Goal: Task Accomplishment & Management: Manage account settings

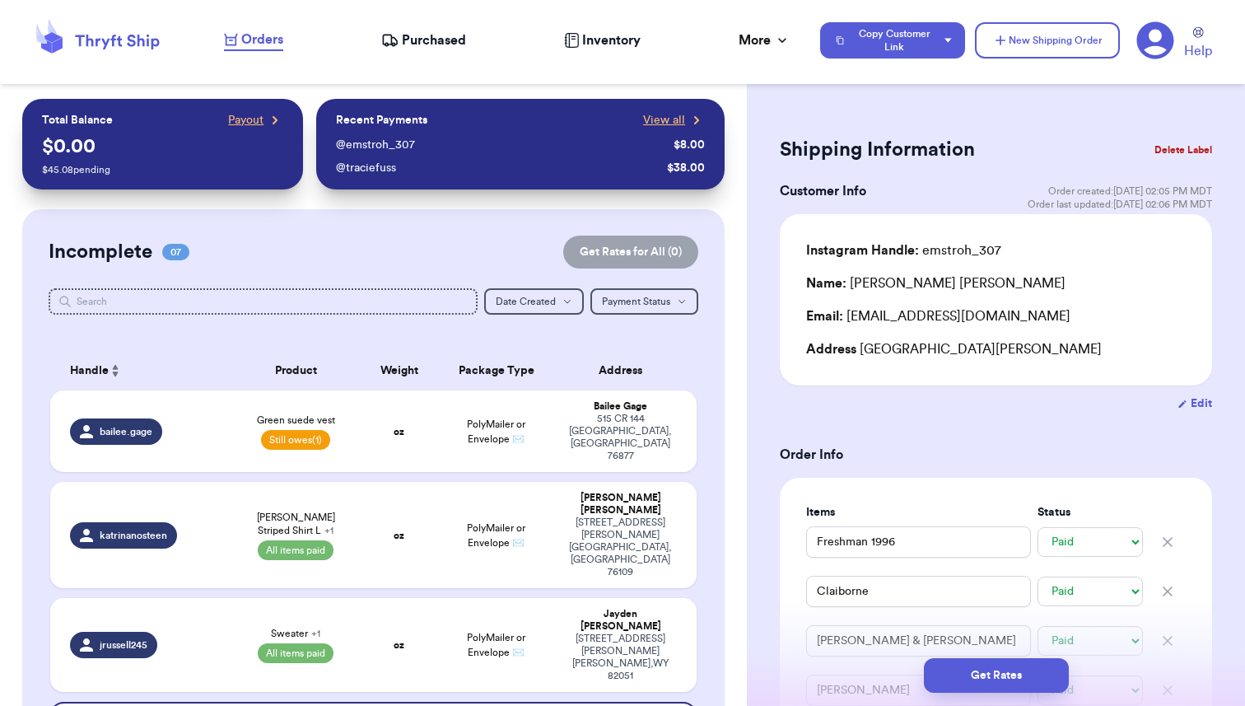
select select "paid"
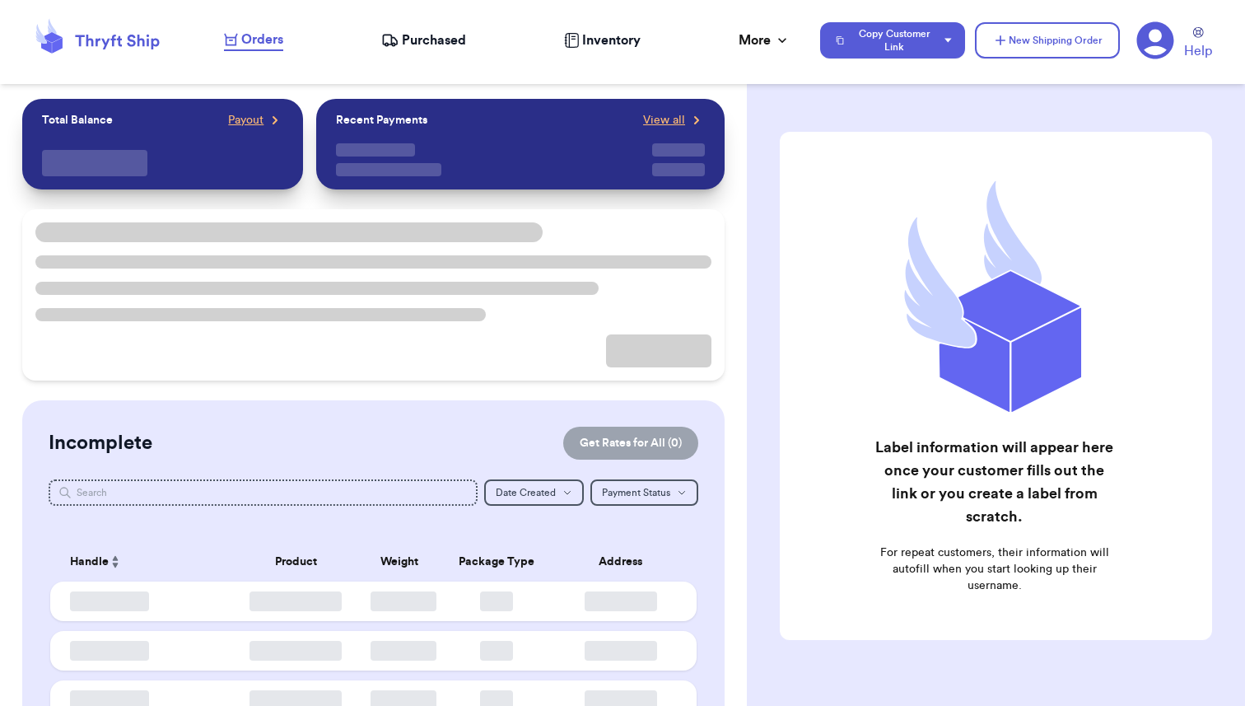
checkbox input "true"
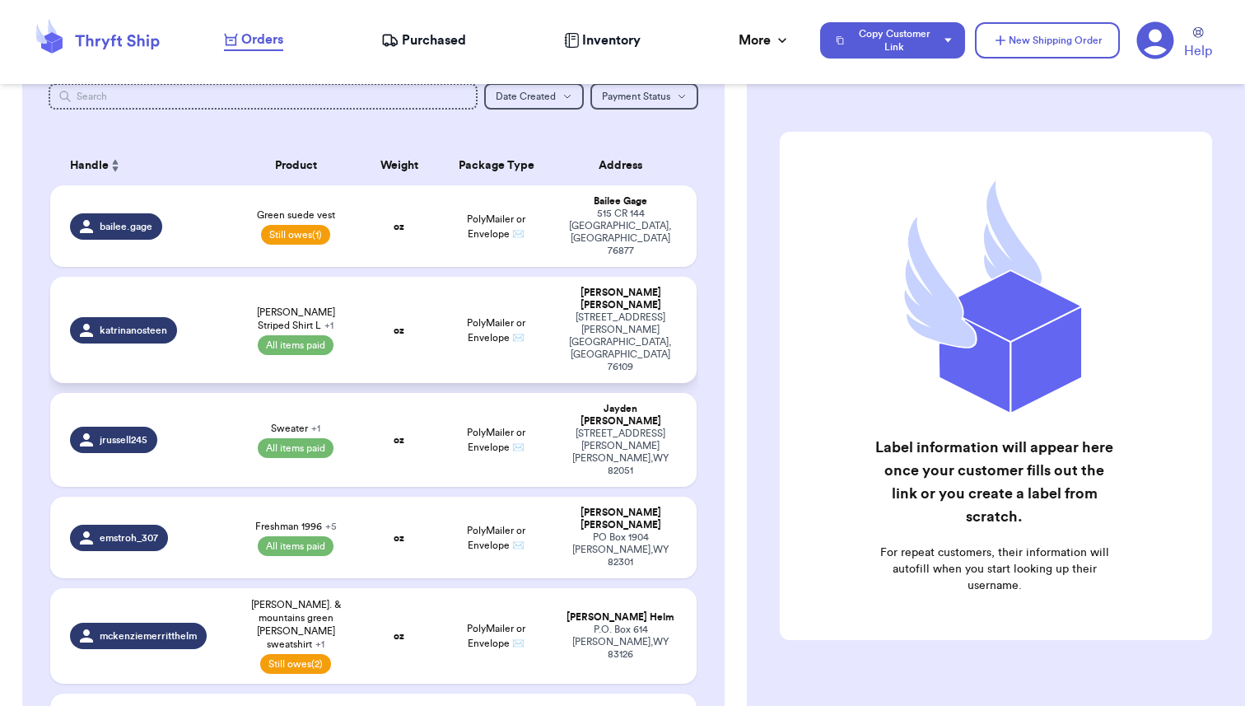
scroll to position [205, 0]
click at [364, 284] on td "oz" at bounding box center [399, 330] width 77 height 106
select select "paid"
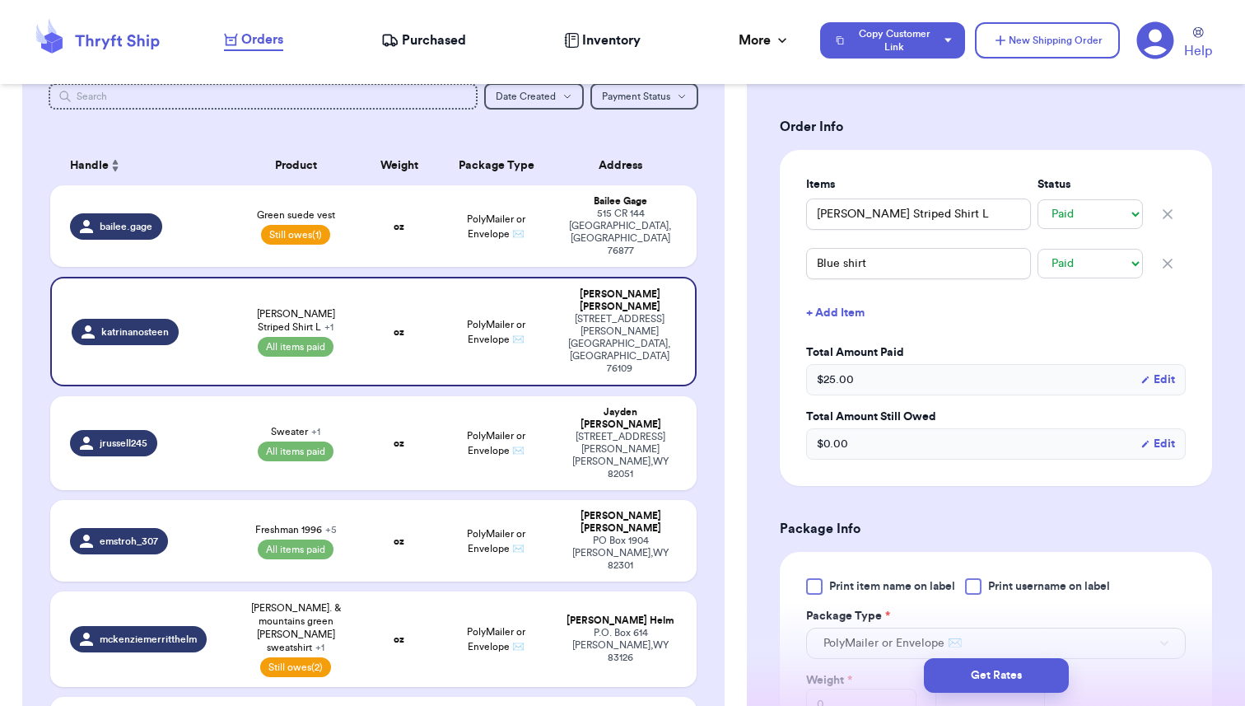
scroll to position [349, 0]
click at [838, 293] on button "+ Add Item" at bounding box center [996, 311] width 393 height 36
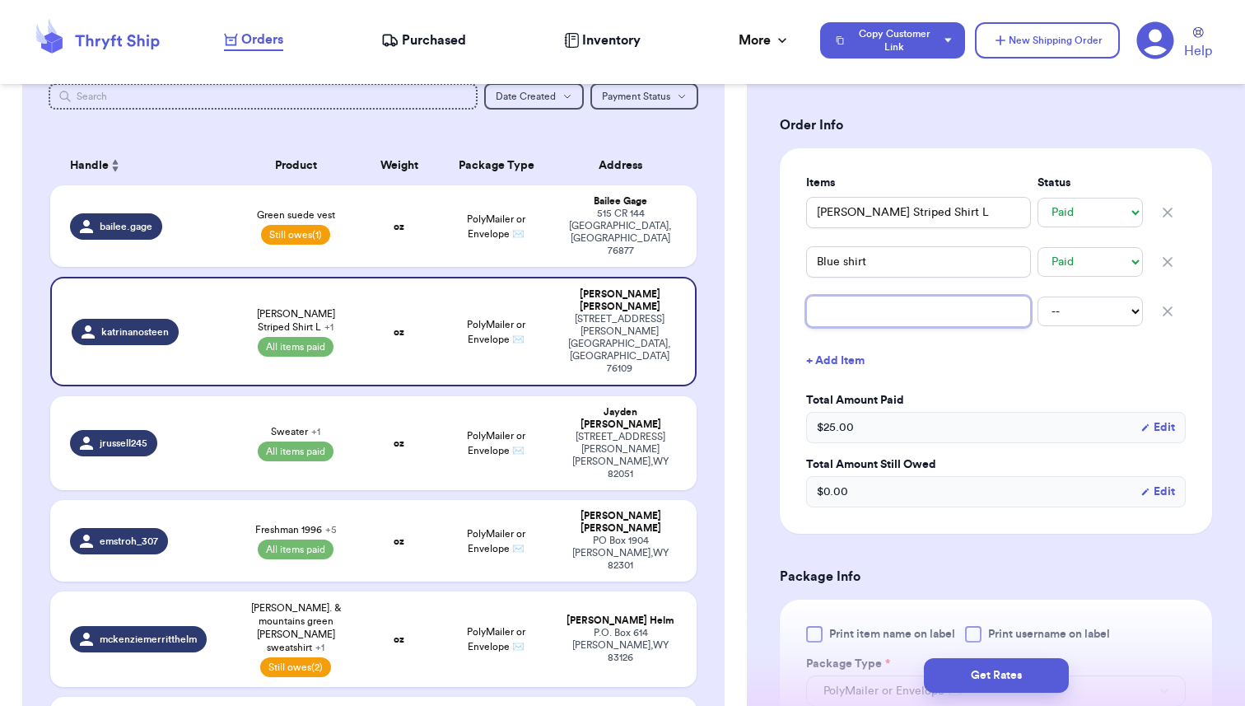
click at [838, 296] on input "text" at bounding box center [918, 311] width 225 height 31
type input "S"
type input "Sh"
type input "Shi"
type input "Ship"
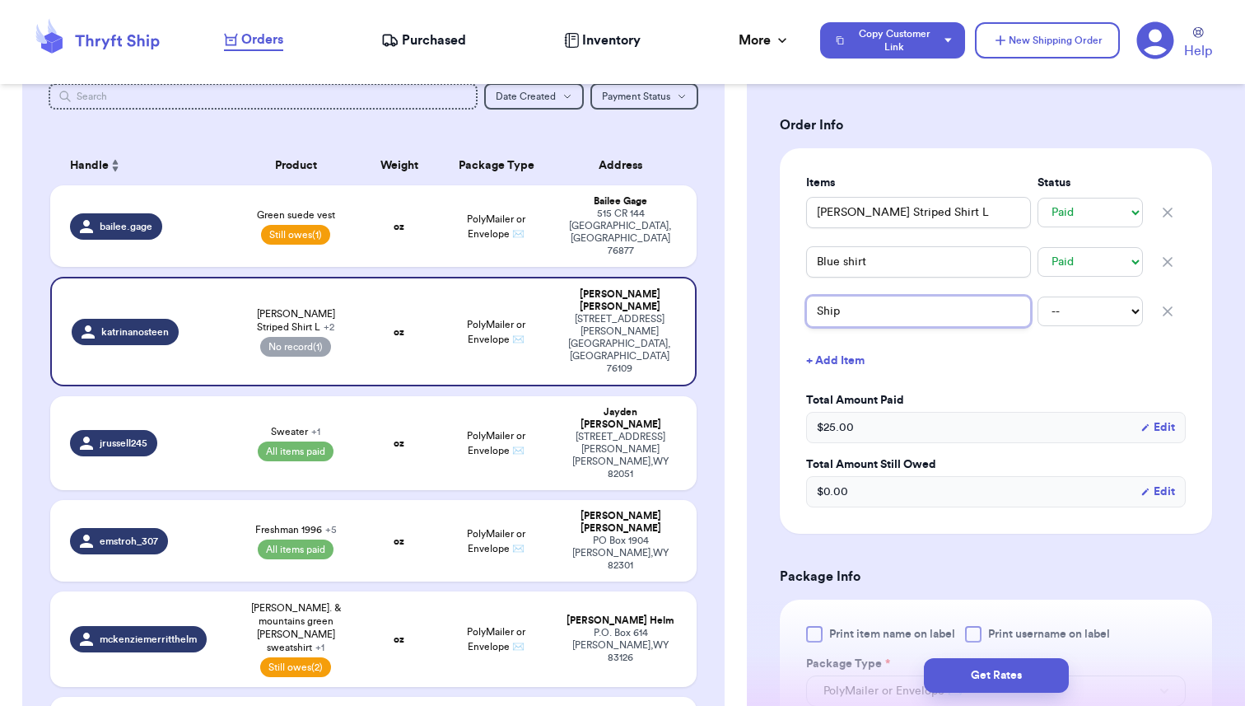
type input "[PERSON_NAME]"
type input "Shippi"
type input "Shippin"
type input "Shipping"
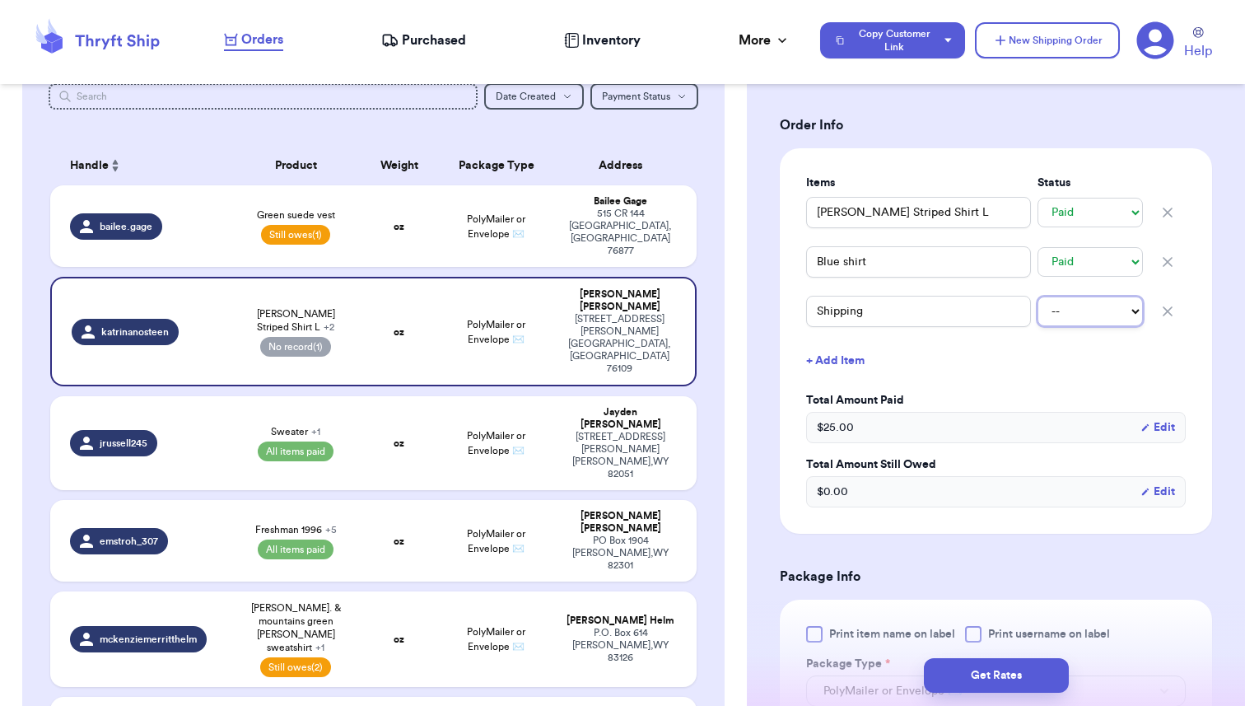
click at [1090, 296] on select "-- Paid Owes" at bounding box center [1090, 311] width 105 height 30
select select "paid"
click at [1038, 296] on select "-- Paid Owes" at bounding box center [1090, 311] width 105 height 30
click at [954, 49] on button "Copy Customer Link" at bounding box center [892, 40] width 145 height 36
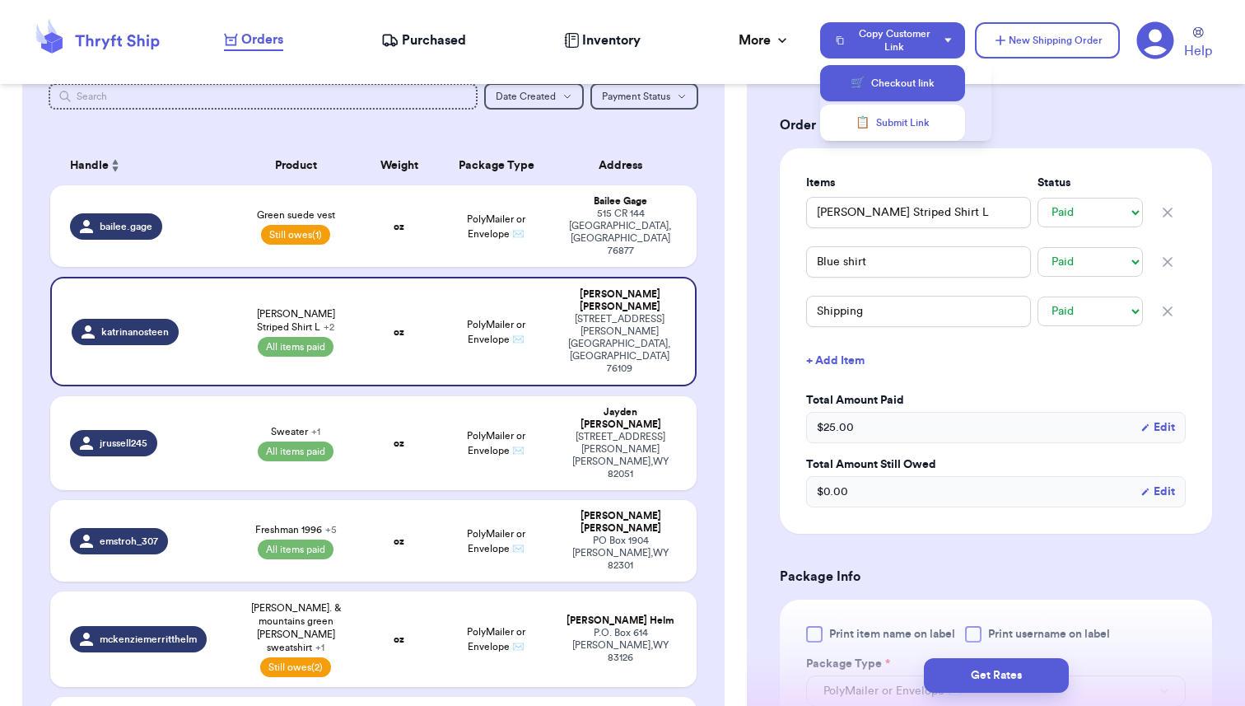
click at [892, 90] on button "🛒 Checkout link" at bounding box center [892, 83] width 145 height 36
click at [213, 213] on div "bailee.gage" at bounding box center [146, 226] width 152 height 26
type input "Green suede vest"
select select "unpaid"
type input "0"
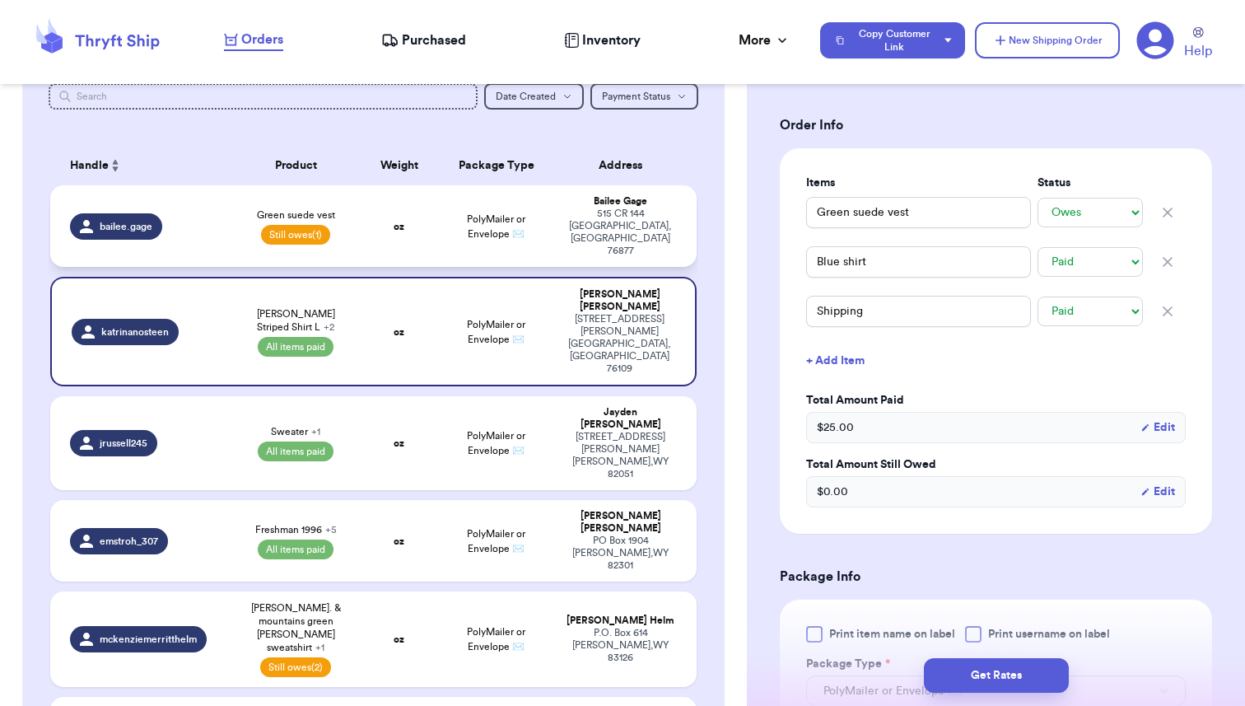
type input "10"
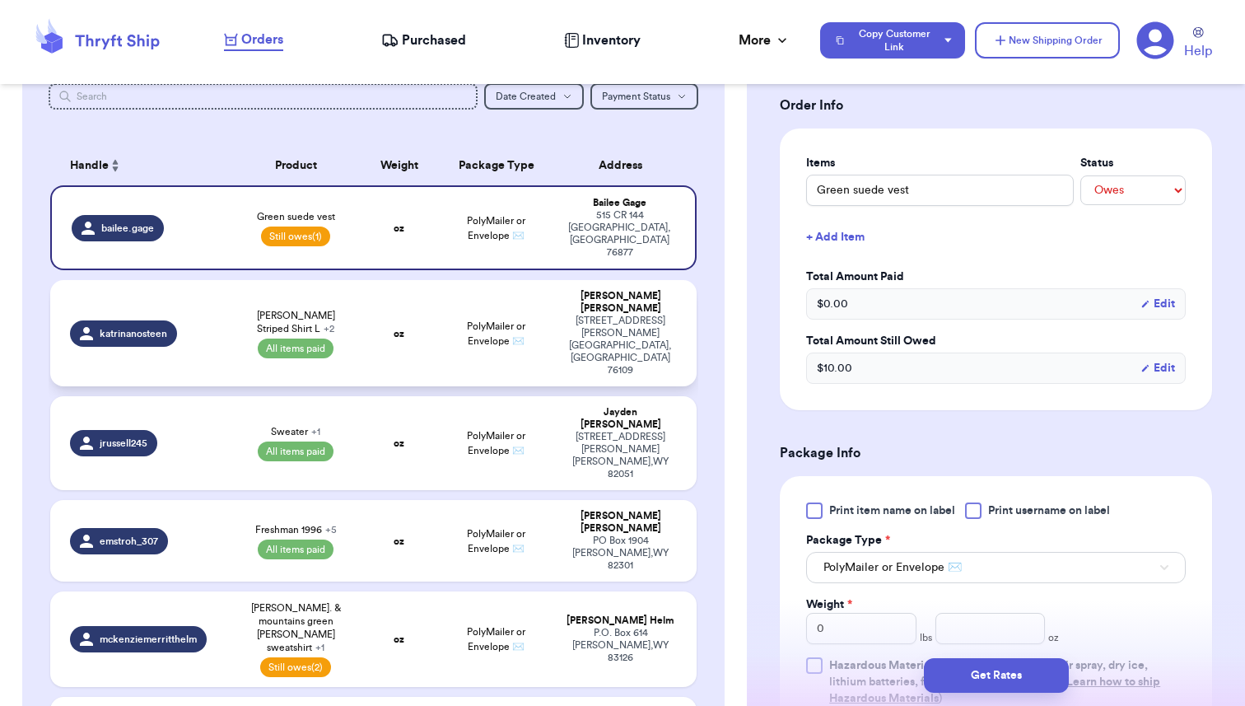
click at [206, 320] on div "katrinanosteen" at bounding box center [146, 333] width 152 height 26
type input "[PERSON_NAME] Striped Shirt L"
select select "paid"
type input "25"
type input "0"
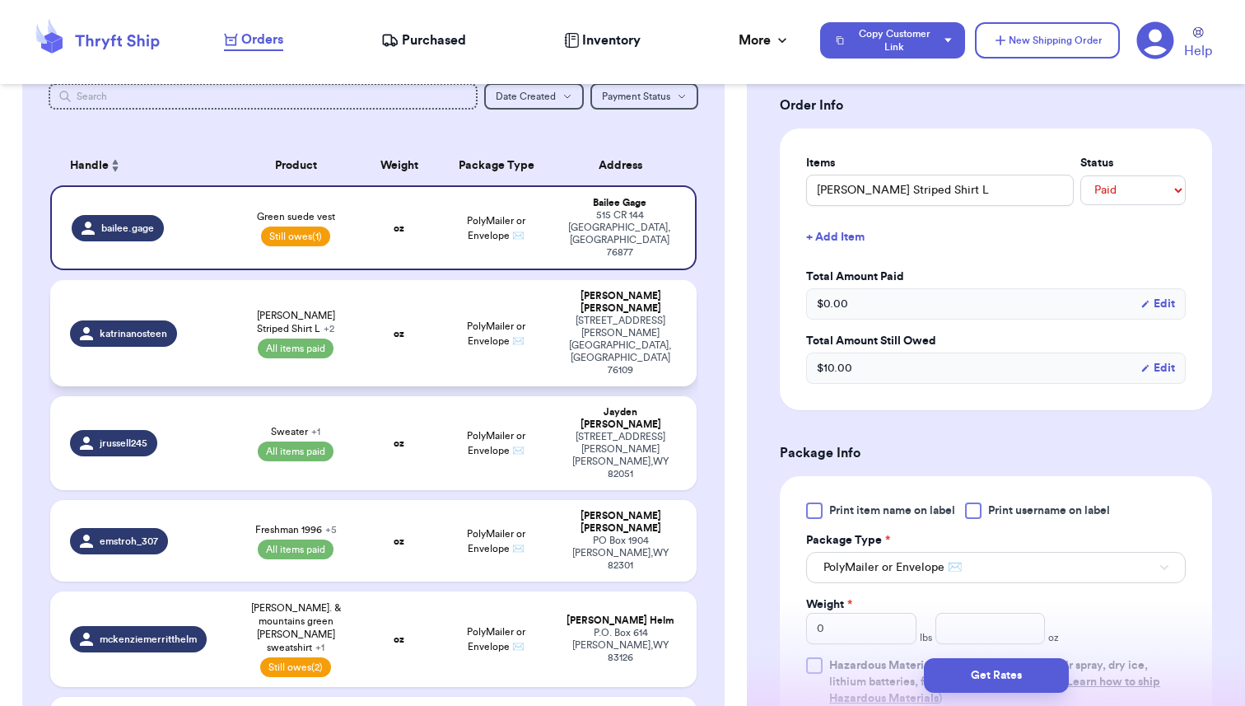
select select "paid"
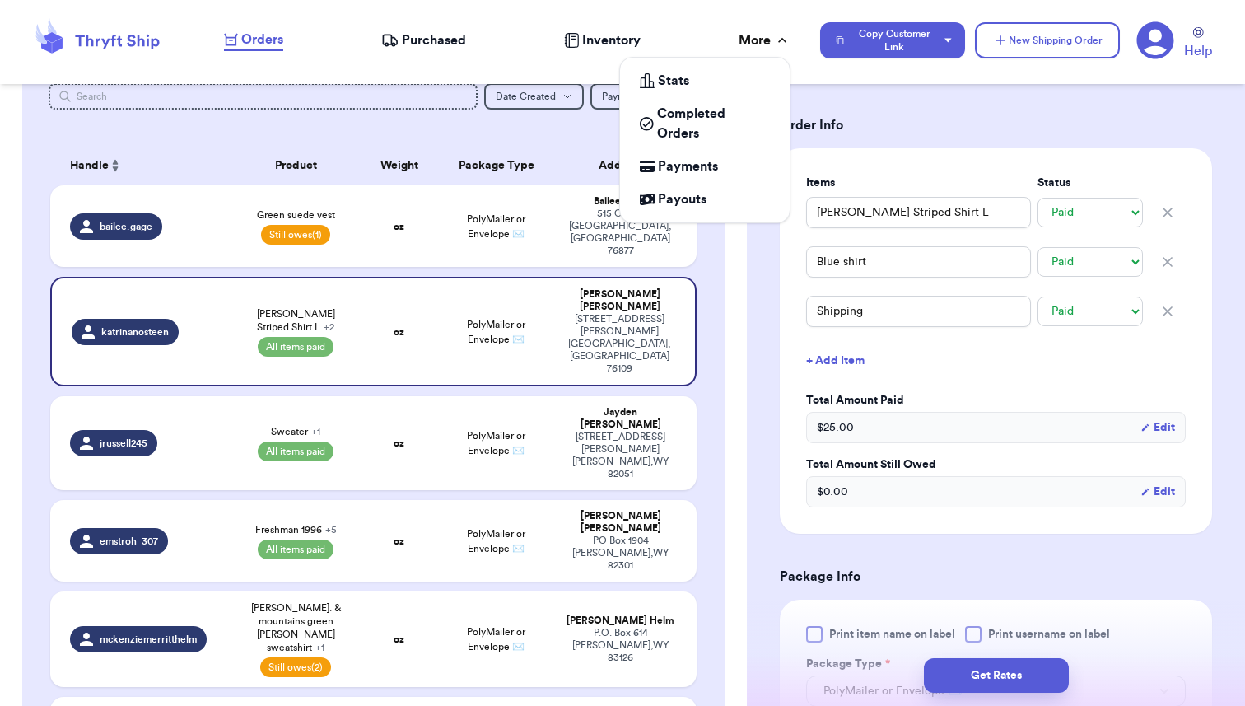
click at [744, 39] on div "More" at bounding box center [765, 40] width 52 height 20
click at [689, 169] on span "Payments" at bounding box center [688, 166] width 60 height 20
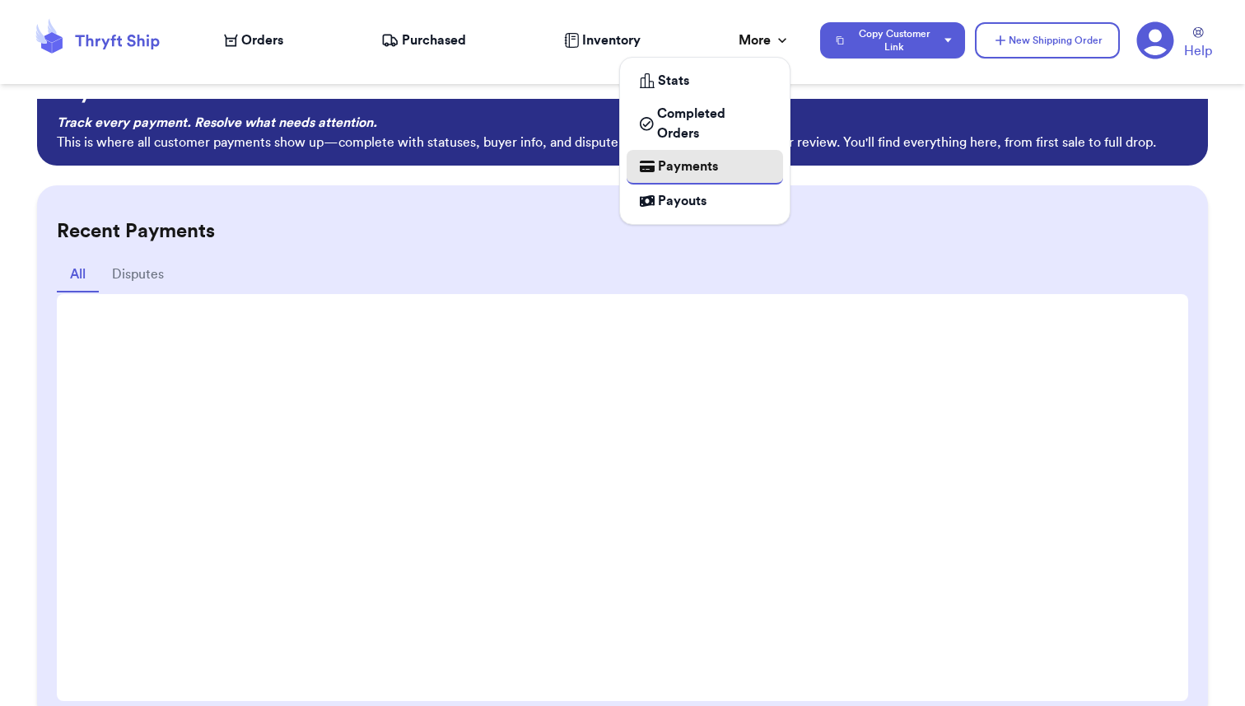
scroll to position [47, 0]
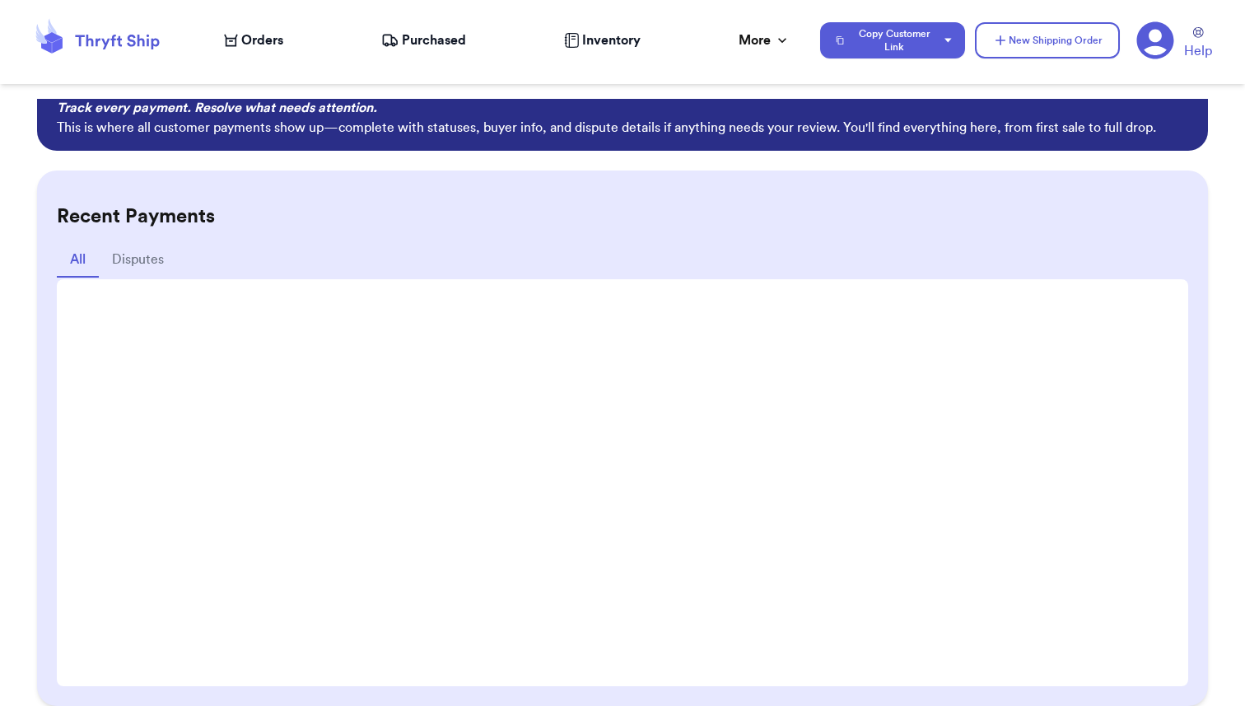
click at [545, 253] on div "All Disputes" at bounding box center [622, 261] width 1131 height 36
click at [600, 47] on span "Inventory" at bounding box center [611, 40] width 58 height 20
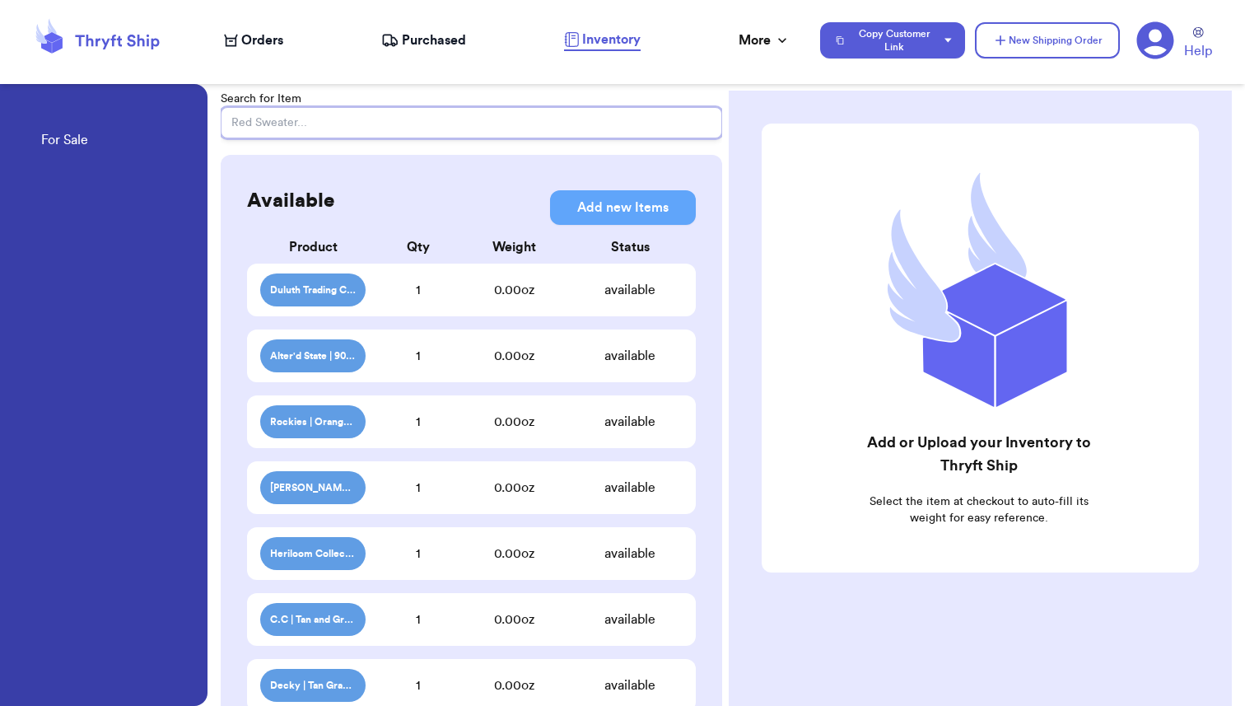
click at [345, 119] on input "text" at bounding box center [472, 122] width 502 height 31
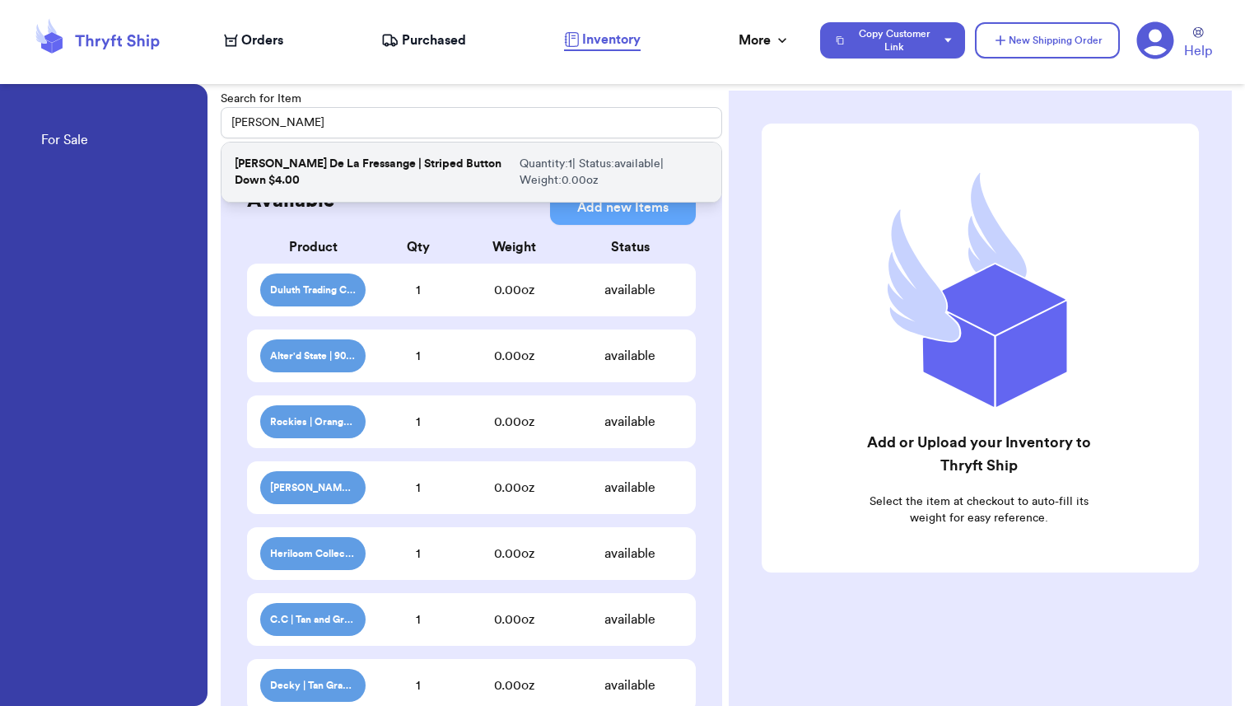
click at [315, 172] on p "Ines De La Fressange | Striped Button Down $4.00" at bounding box center [374, 172] width 278 height 33
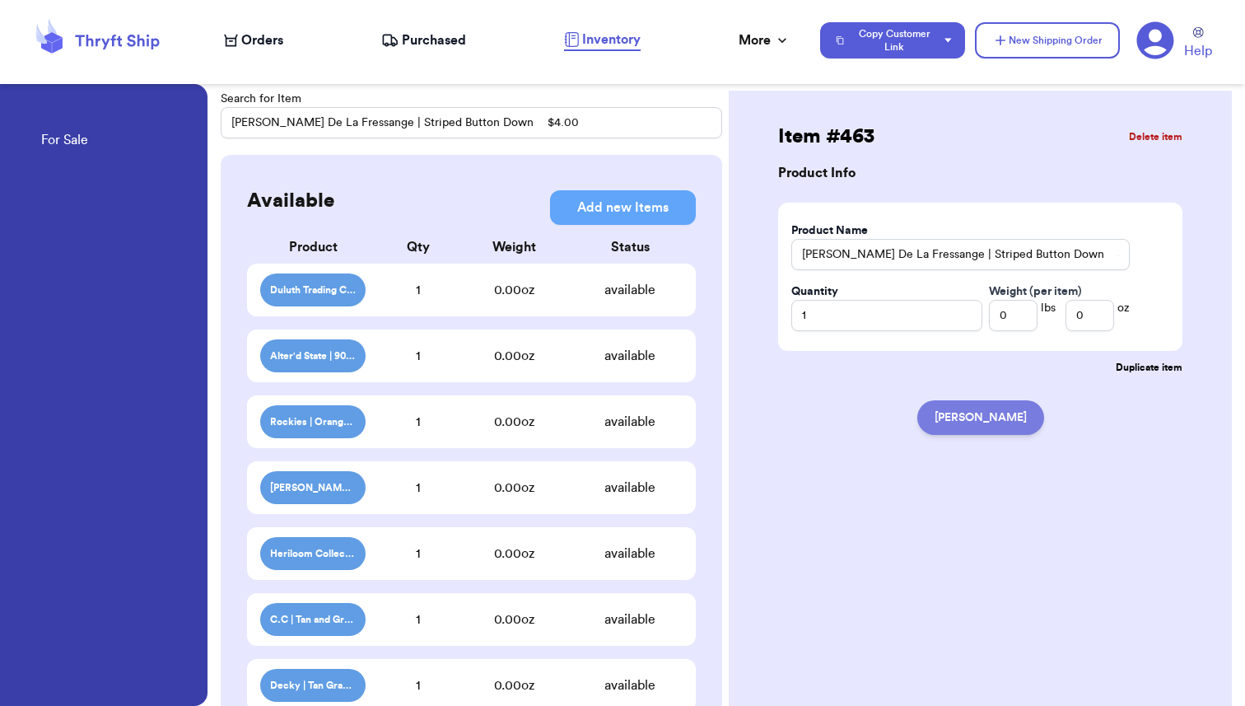
click at [968, 424] on button "Mark Claimed" at bounding box center [980, 417] width 127 height 35
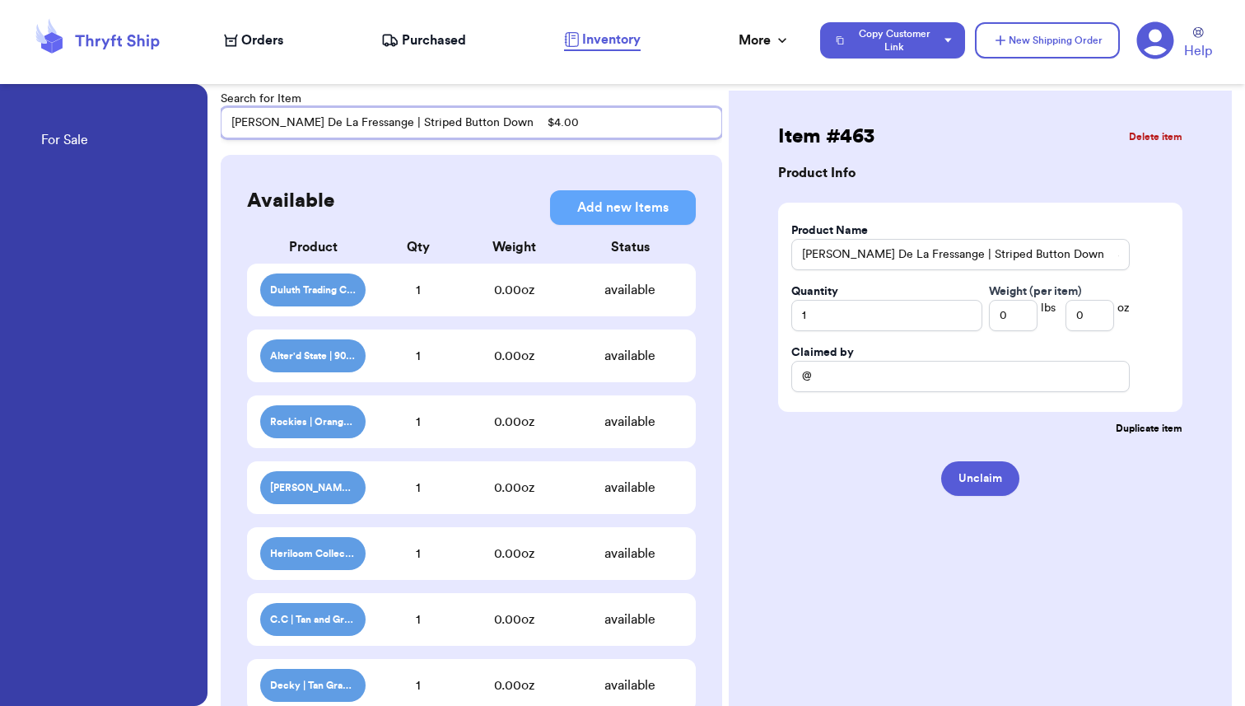
click at [509, 123] on input "Ines De La Fressange | Striped Button Down $4.00" at bounding box center [472, 122] width 502 height 31
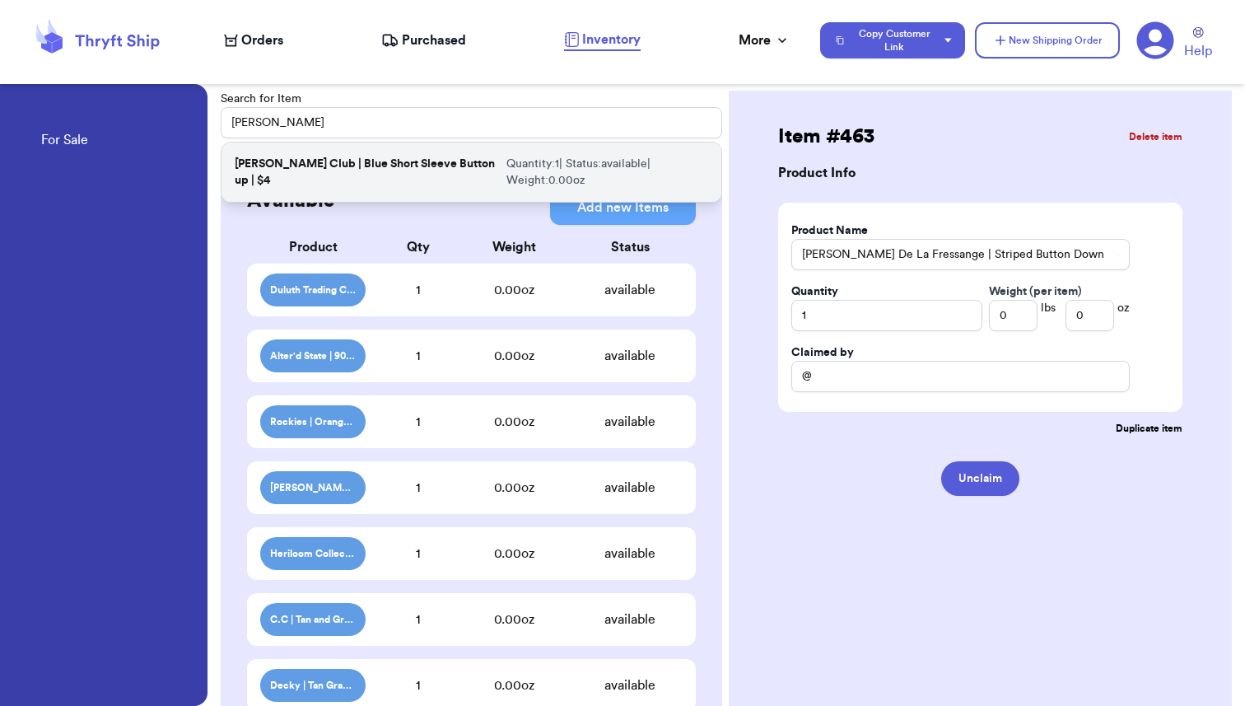
click at [399, 173] on p "Hunt Club | Blue Short Sleeve Button up | $4" at bounding box center [367, 172] width 265 height 33
type input "Hunt Club | Blue Short Sleeve Button up | $4"
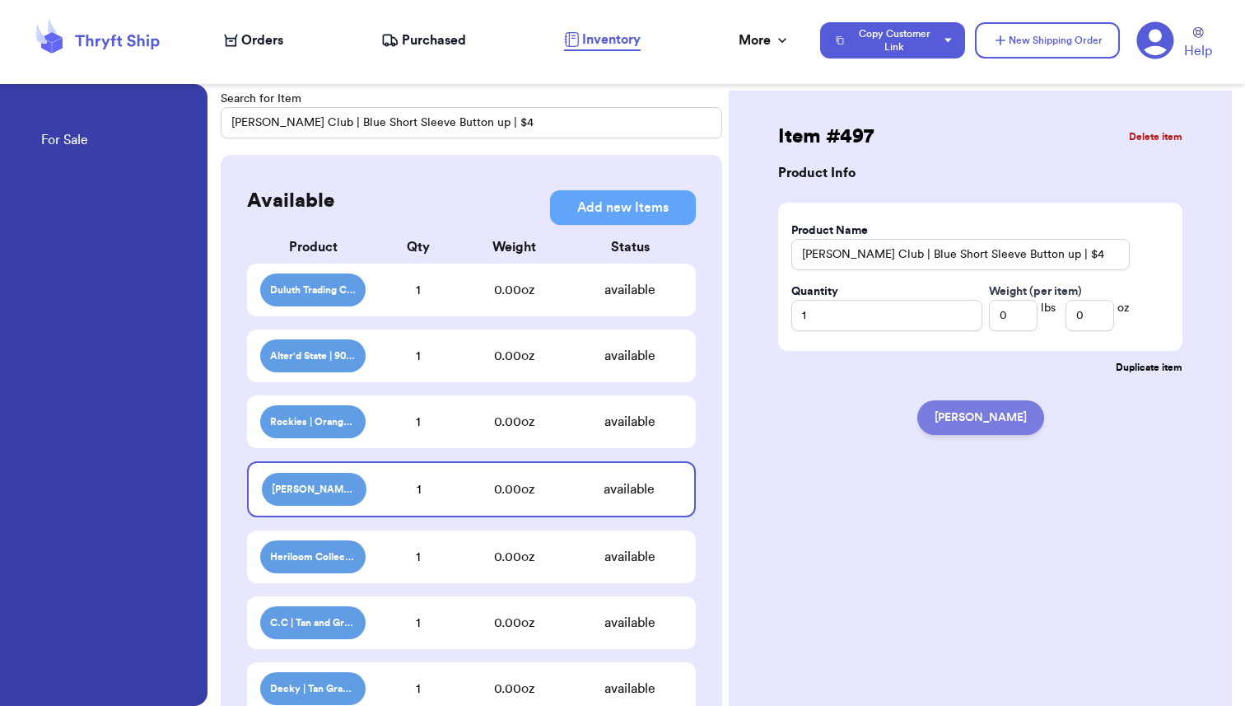
click at [962, 423] on button "Mark Claimed" at bounding box center [980, 417] width 127 height 35
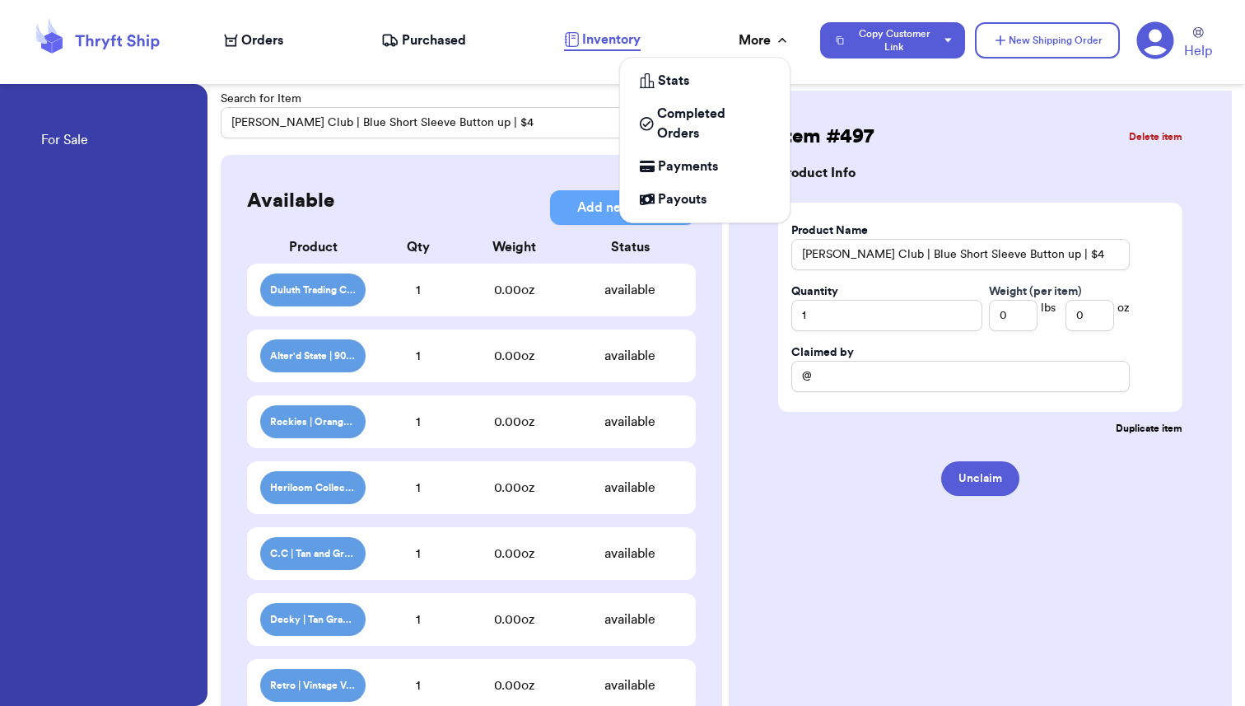
click at [748, 47] on div "More" at bounding box center [765, 40] width 52 height 20
click at [691, 169] on span "Payments" at bounding box center [688, 166] width 60 height 20
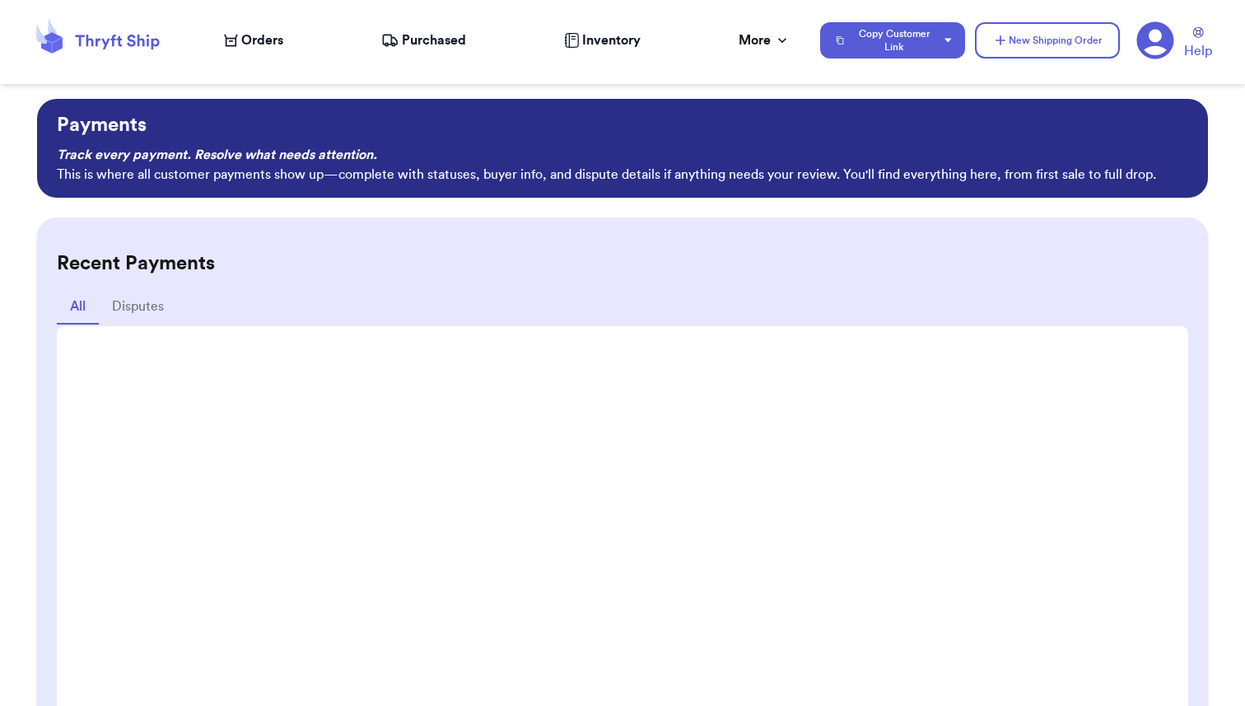
click at [251, 42] on span "Orders" at bounding box center [262, 40] width 42 height 20
select select "paid"
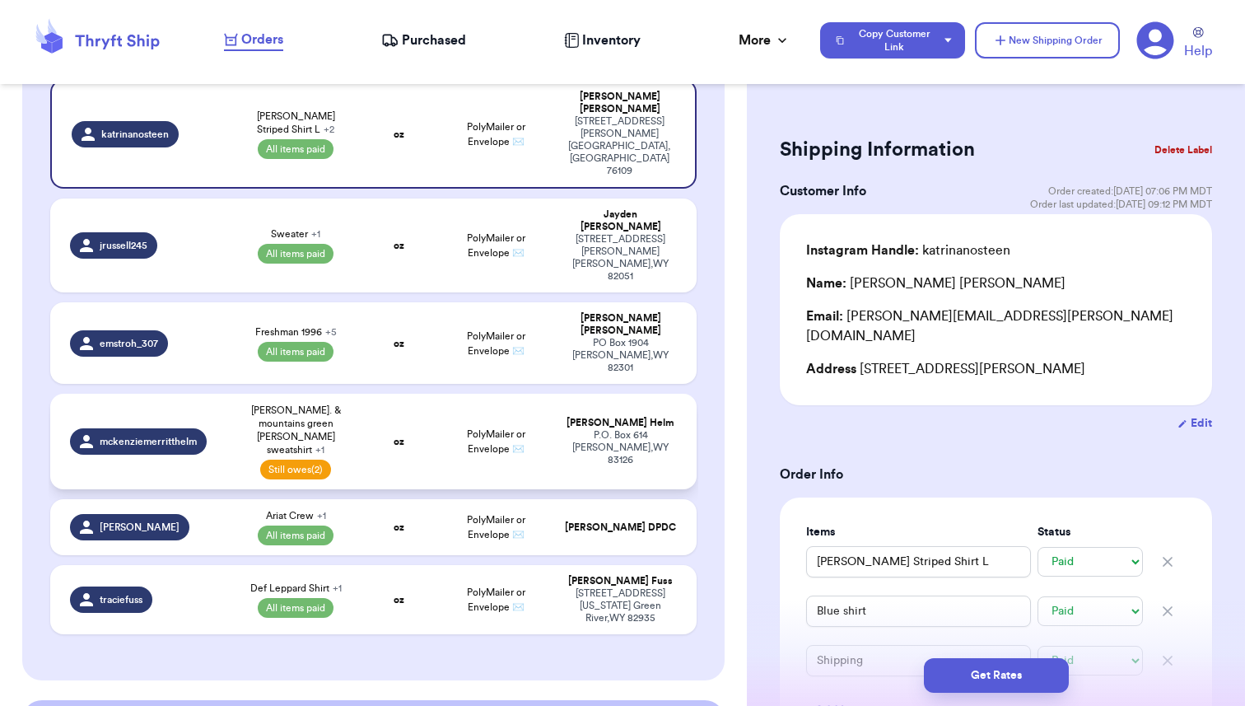
scroll to position [480, 0]
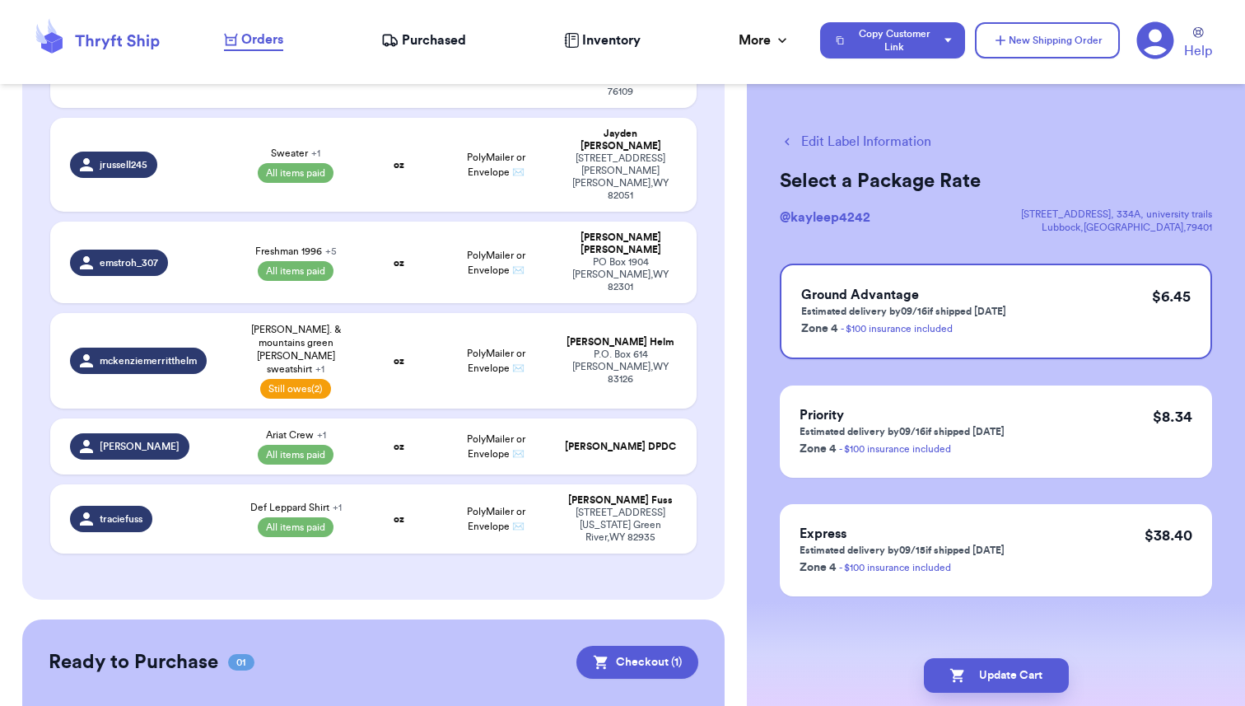
click at [827, 140] on button "Edit Label Information" at bounding box center [856, 142] width 152 height 20
checkbox input "false"
checkbox input "true"
select select "paid"
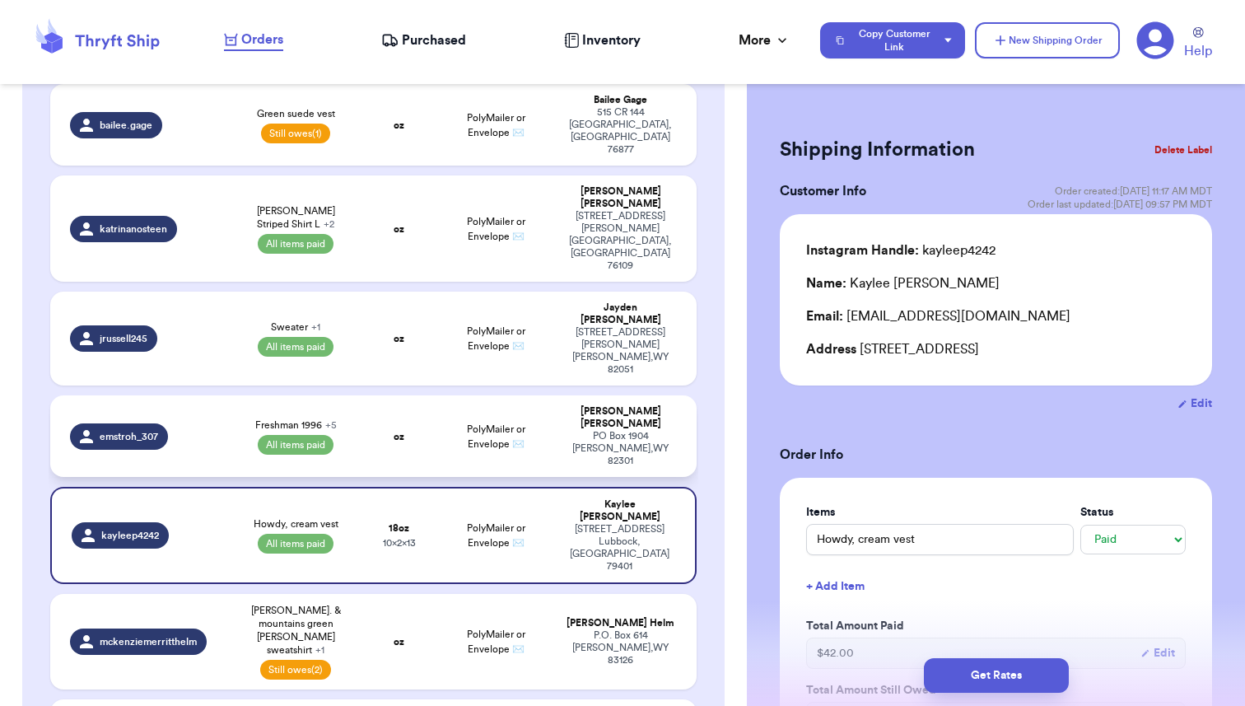
scroll to position [295, 0]
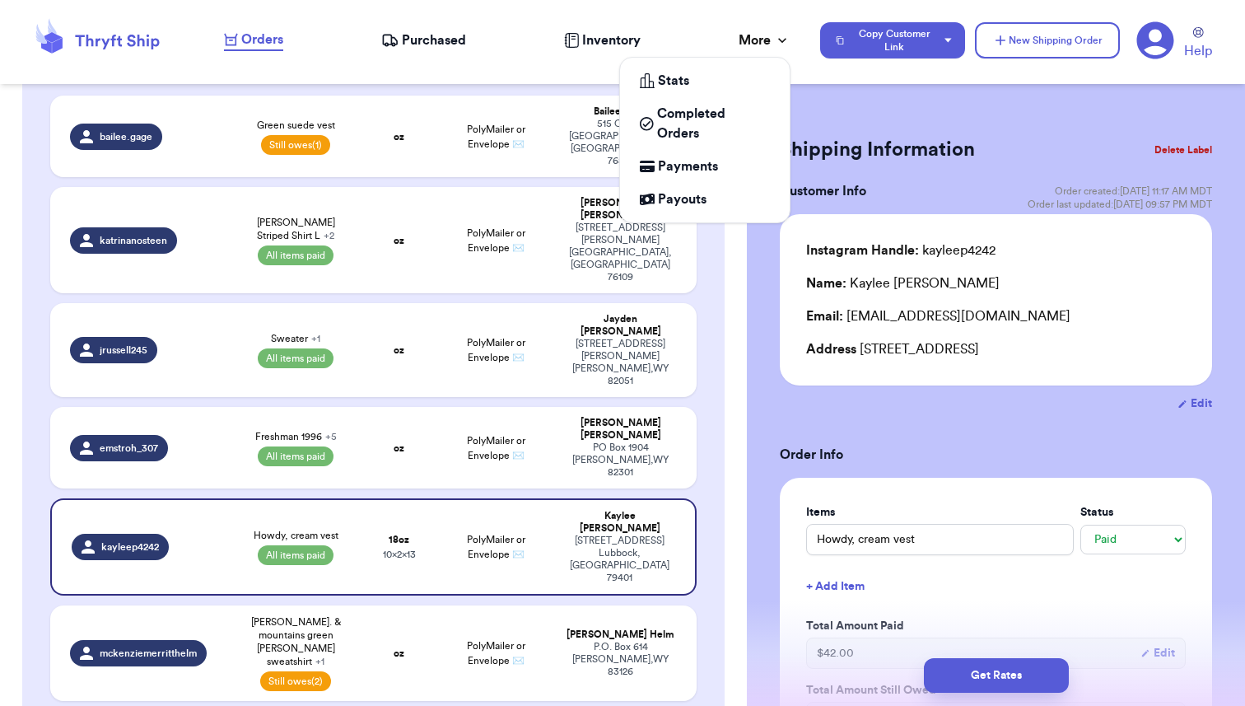
click at [777, 36] on icon at bounding box center [782, 40] width 16 height 16
click at [693, 207] on span "Payouts" at bounding box center [682, 199] width 49 height 20
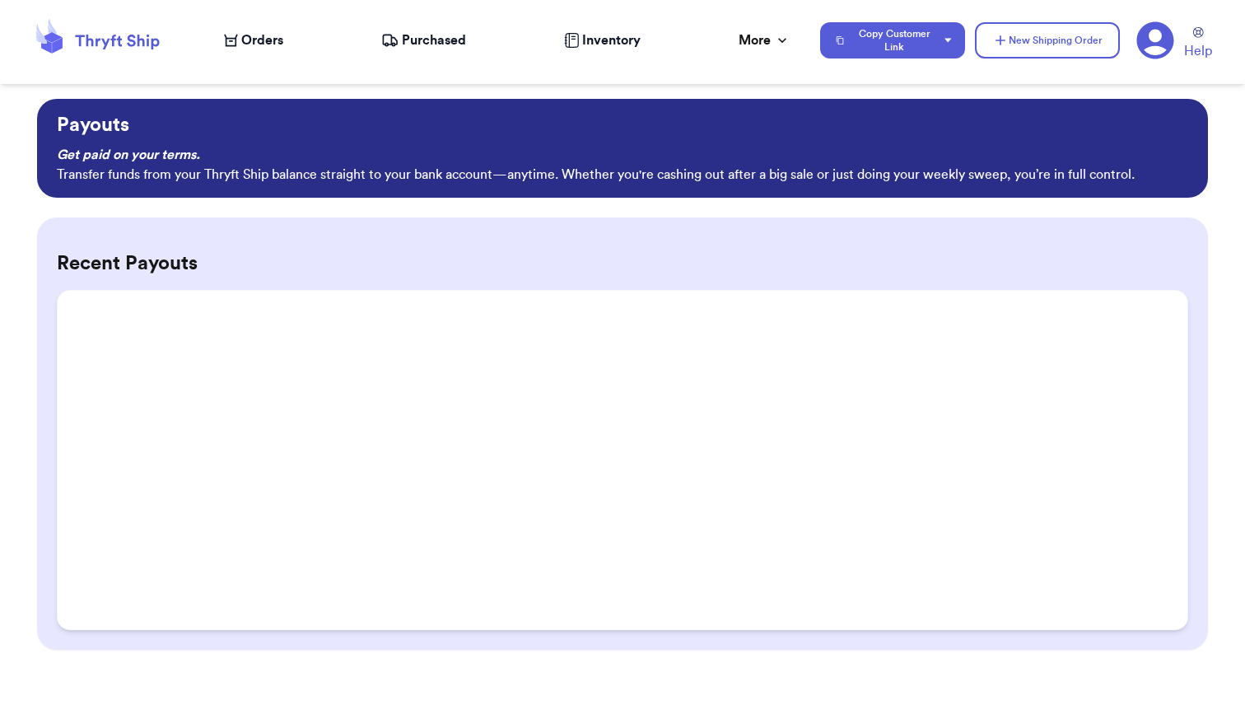
click at [692, 245] on div "Recent Payouts" at bounding box center [622, 433] width 1170 height 432
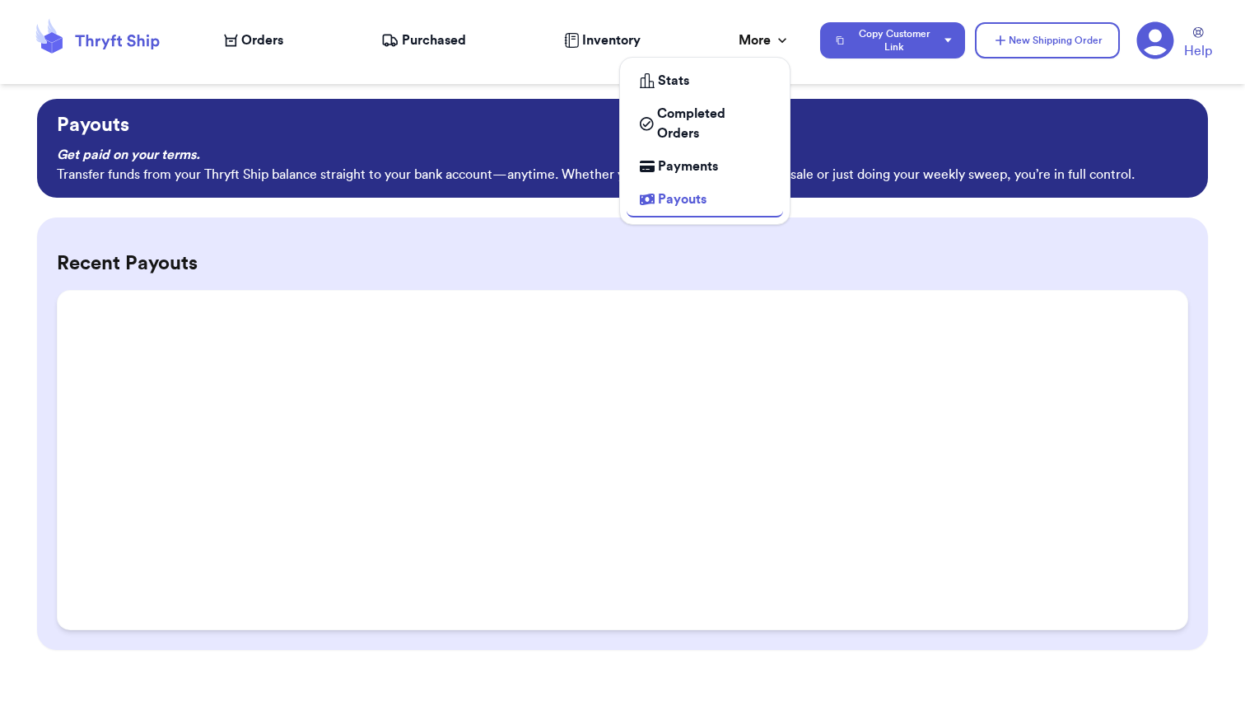
click at [764, 38] on div "More" at bounding box center [765, 40] width 52 height 20
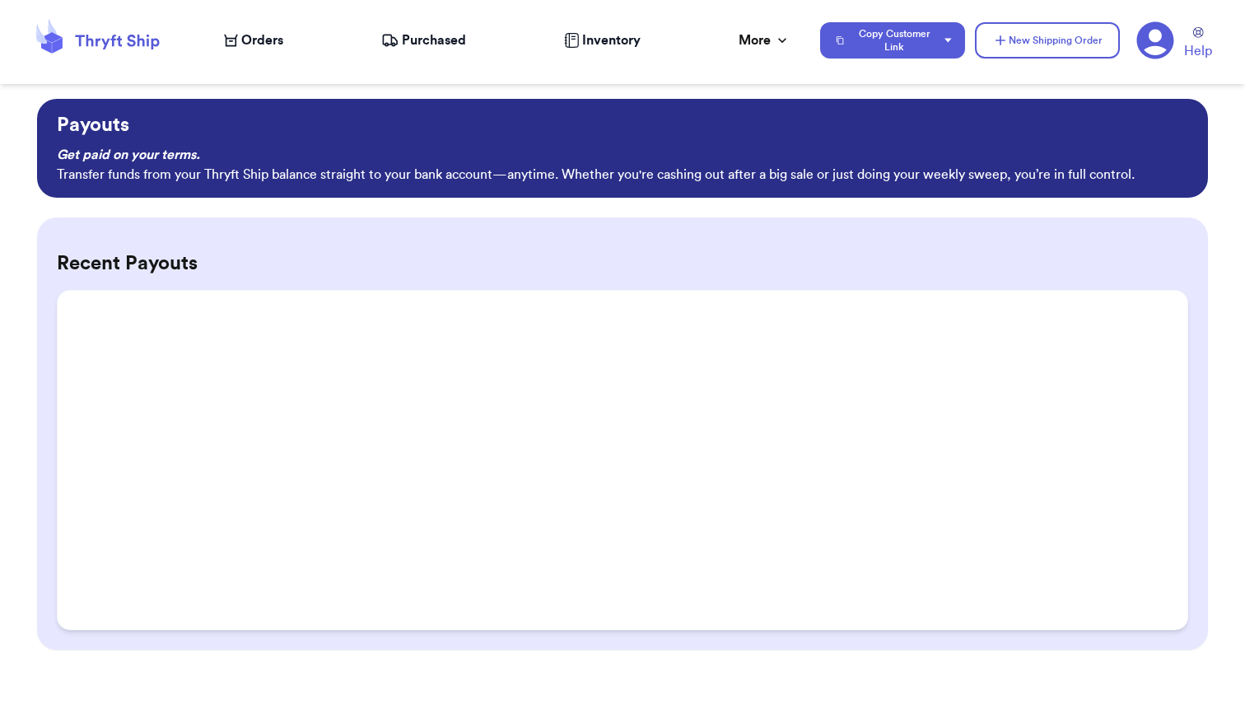
click at [412, 44] on span "Purchased" at bounding box center [434, 40] width 64 height 20
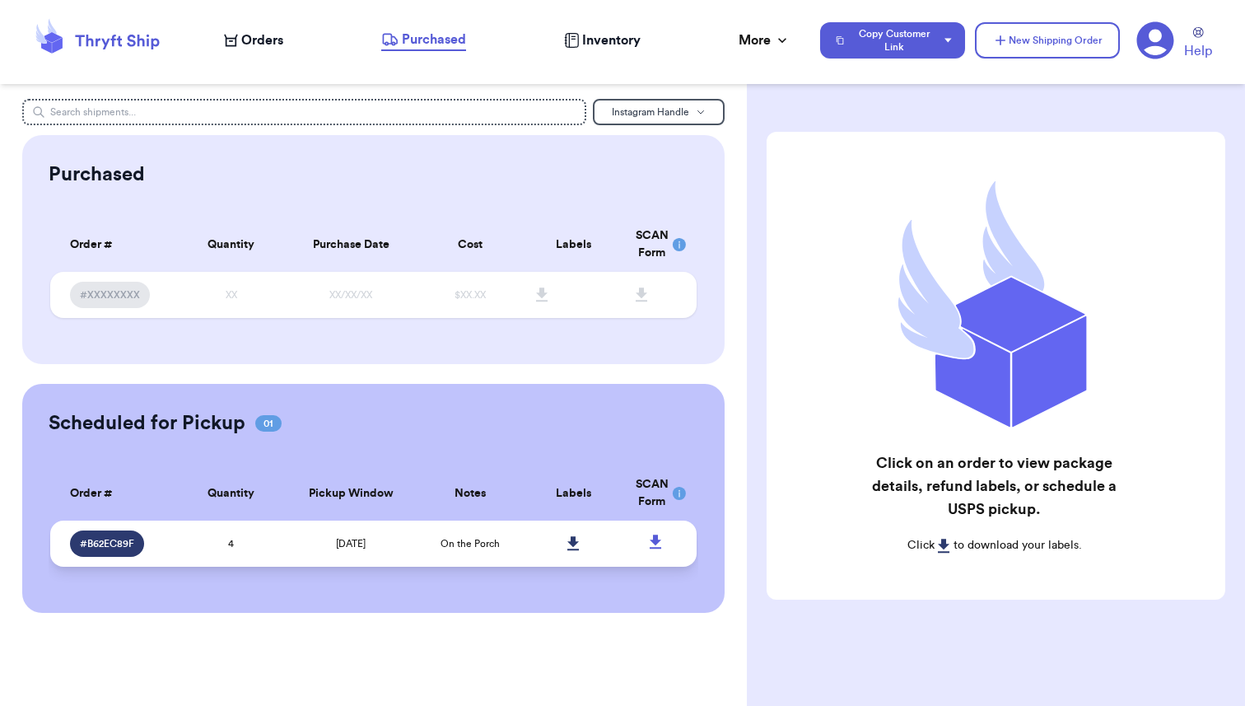
click at [214, 542] on td "4" at bounding box center [232, 543] width 104 height 46
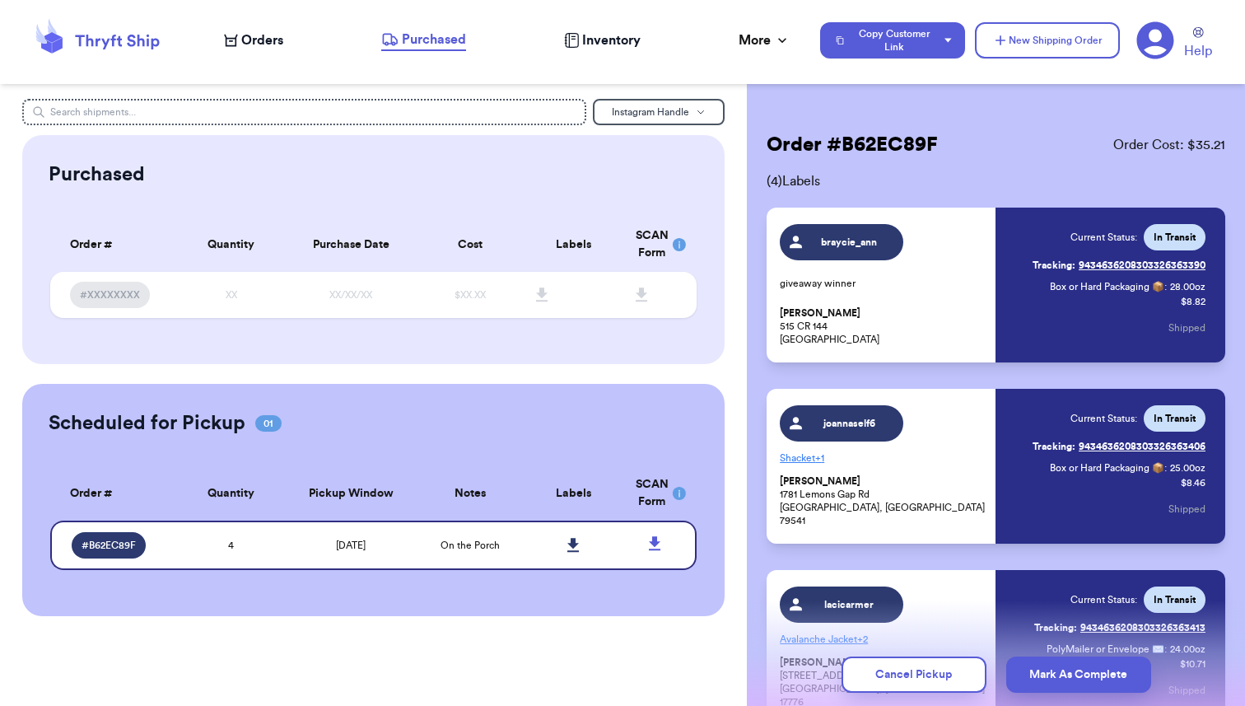
click at [243, 35] on span "Orders" at bounding box center [262, 40] width 42 height 20
